Goal: Communication & Community: Answer question/provide support

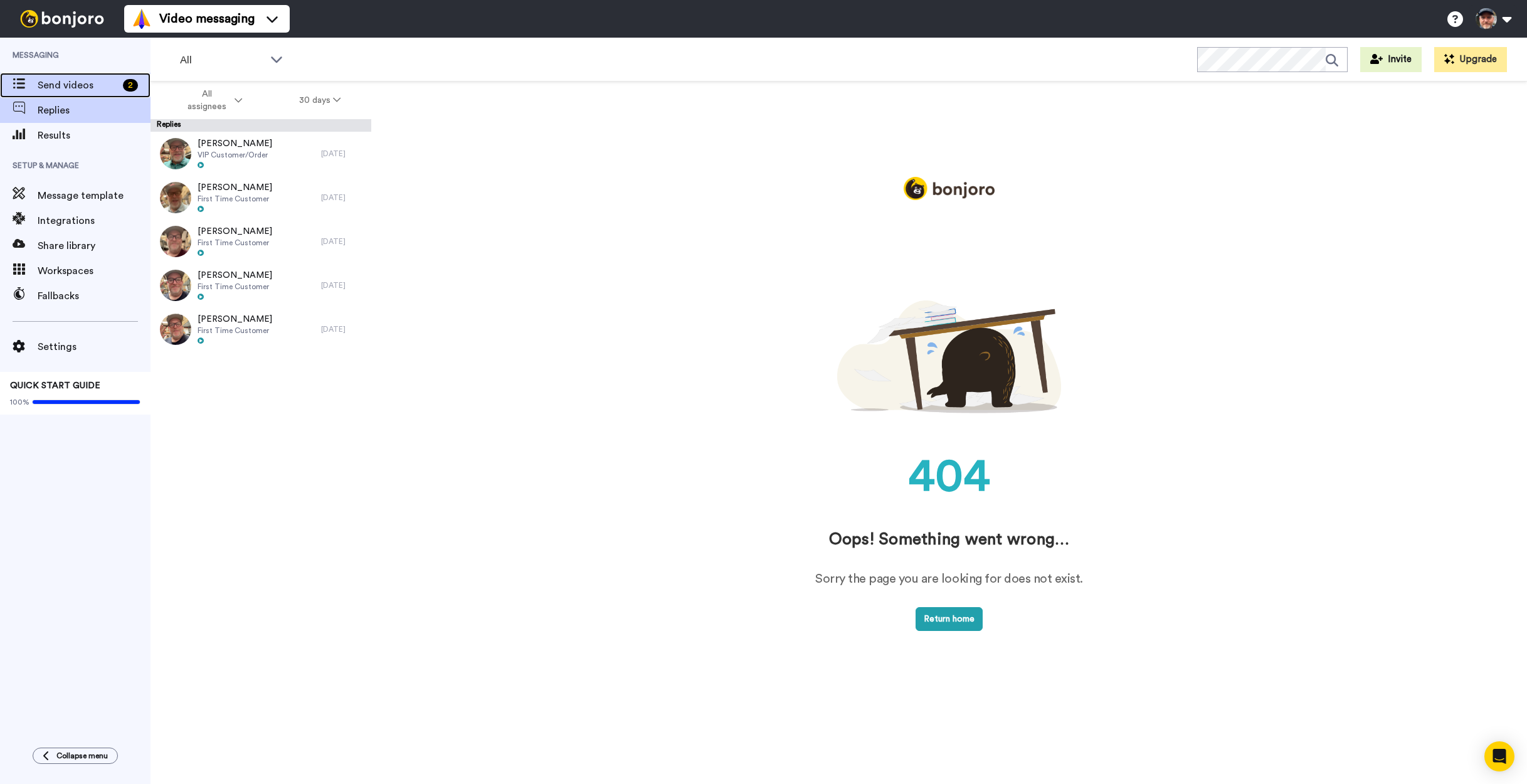
click at [68, 81] on span "Send videos" at bounding box center [78, 85] width 80 height 15
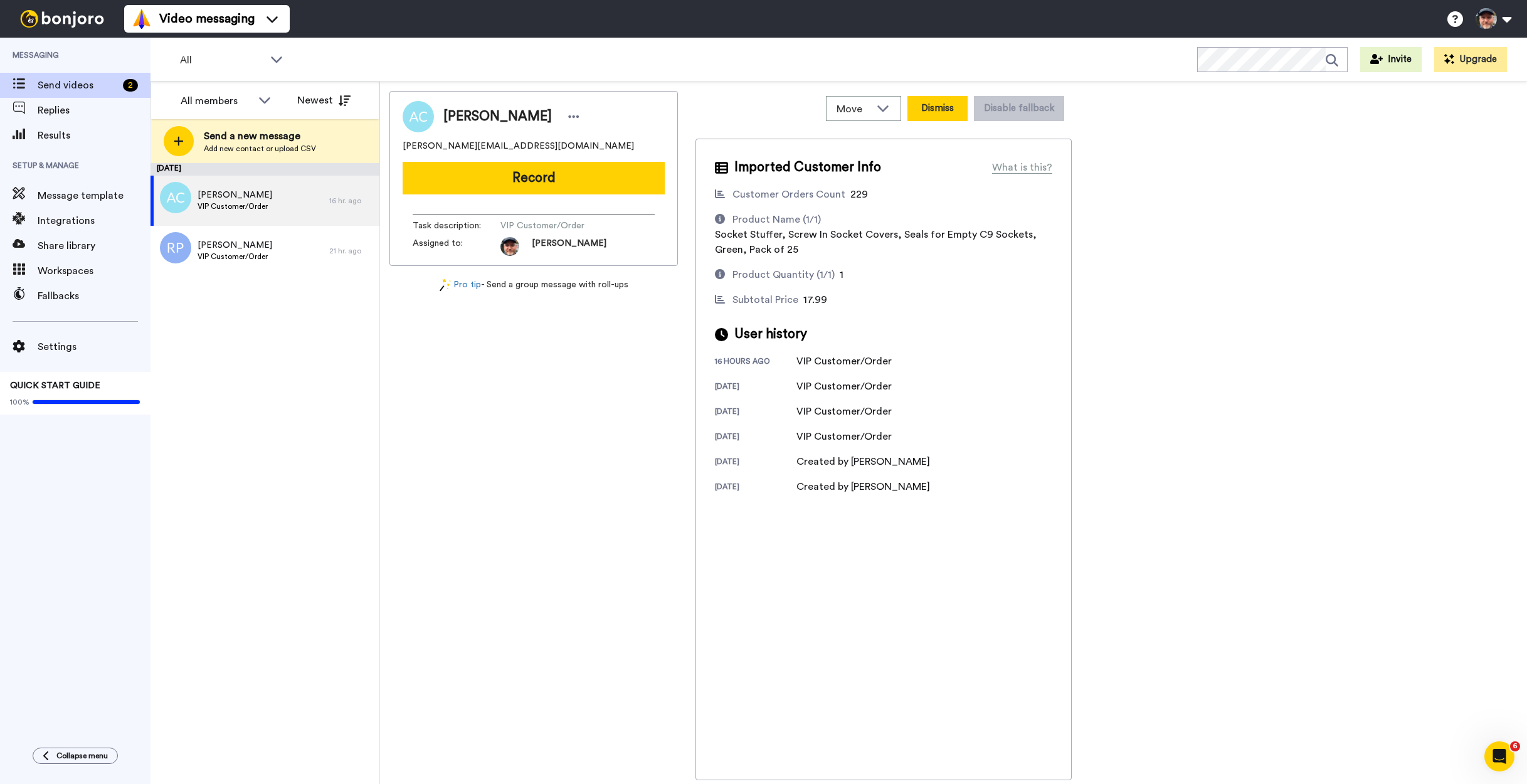
click at [949, 111] on button "Dismiss" at bounding box center [938, 108] width 60 height 26
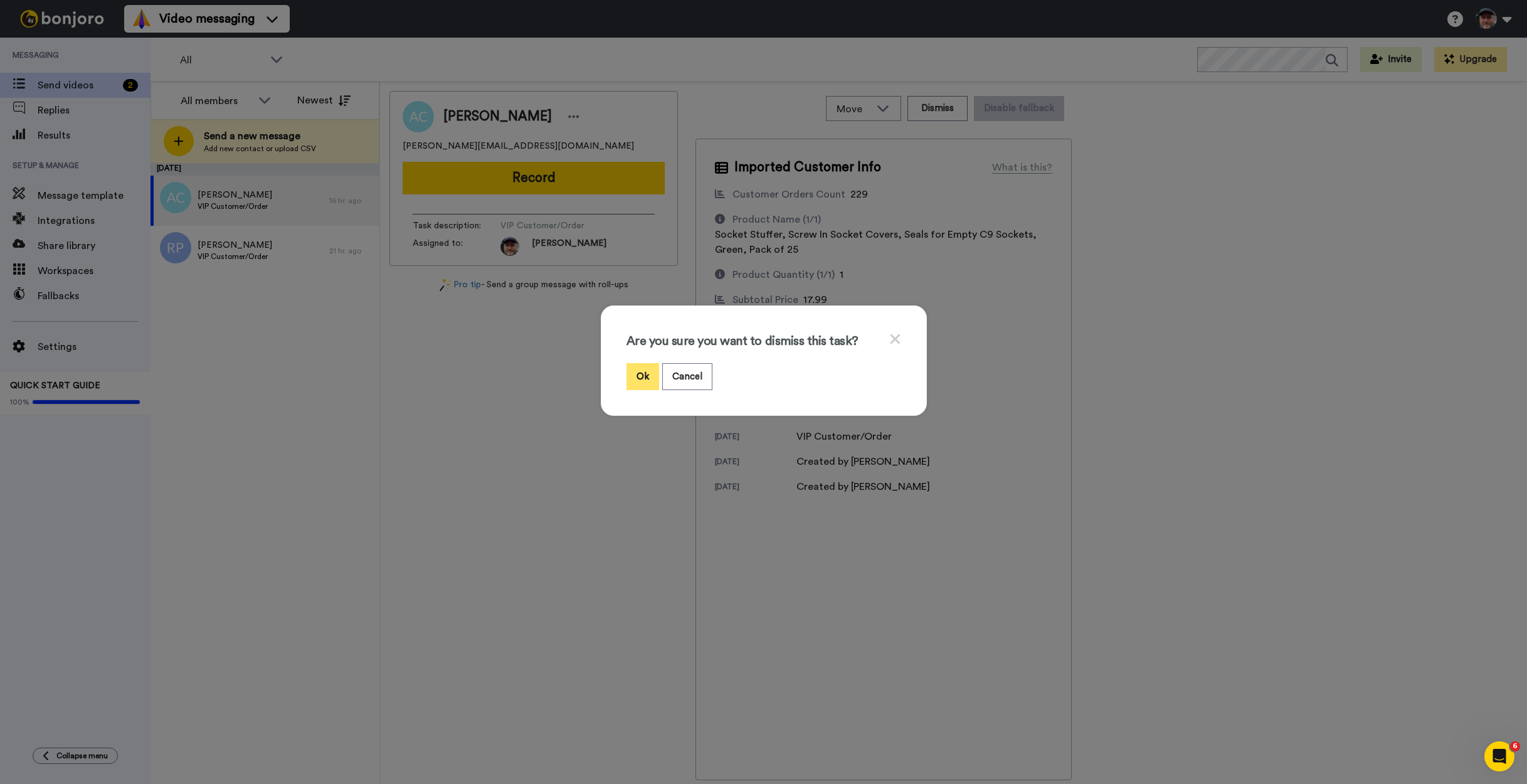
click at [631, 377] on button "Ok" at bounding box center [643, 377] width 33 height 27
